Goal: Check status: Check status

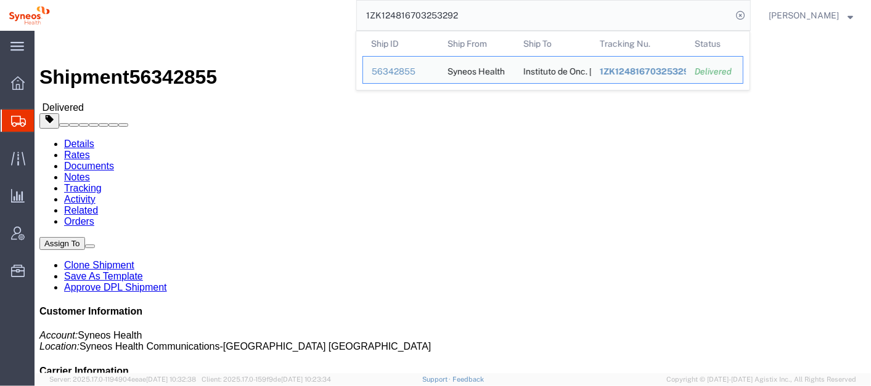
click at [486, 21] on input "1ZK124816703253292" at bounding box center [544, 16] width 375 height 30
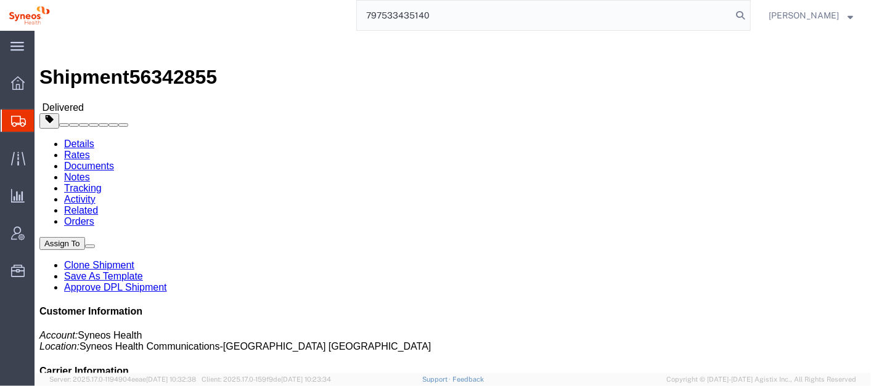
type input "797533435140"
click div "Shipment Detail Ship From Betsy Williams (Betsy Williams) 5037 Albridal Way San…"
click h4 "Routing & Vehicle Information"
click div "Leg 1 - Small Parcel"
